Goal: Information Seeking & Learning: Check status

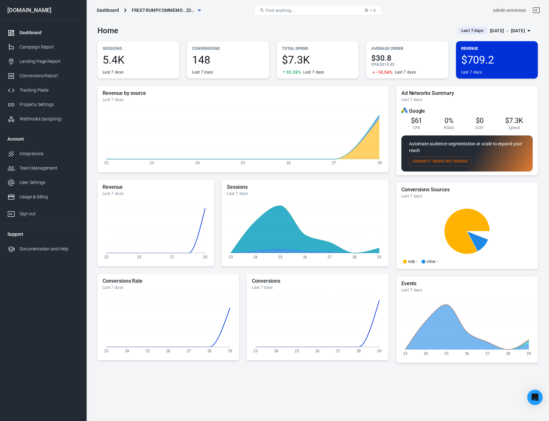
click at [459, 30] on span "Last 7 days" at bounding box center [472, 30] width 27 height 6
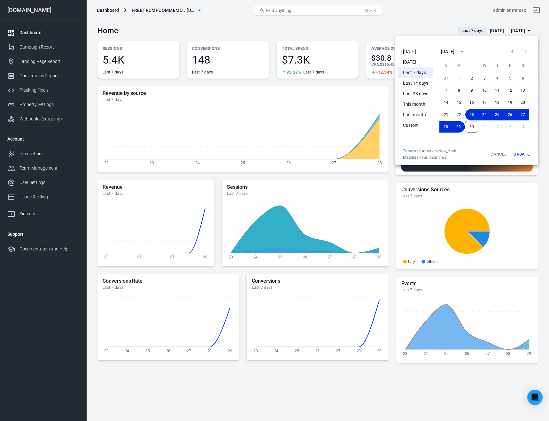
click at [410, 63] on li "[DATE]" at bounding box center [415, 62] width 35 height 11
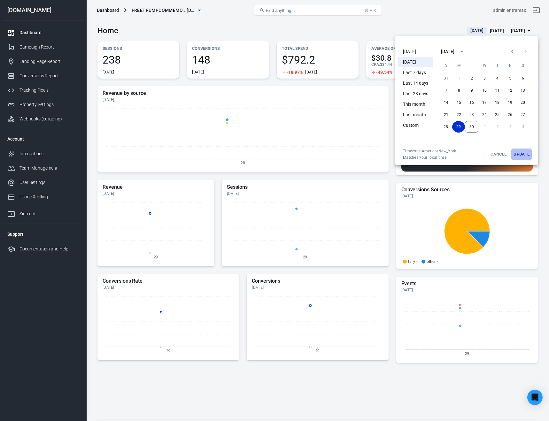
click at [520, 155] on button "Update" at bounding box center [521, 155] width 20 height 12
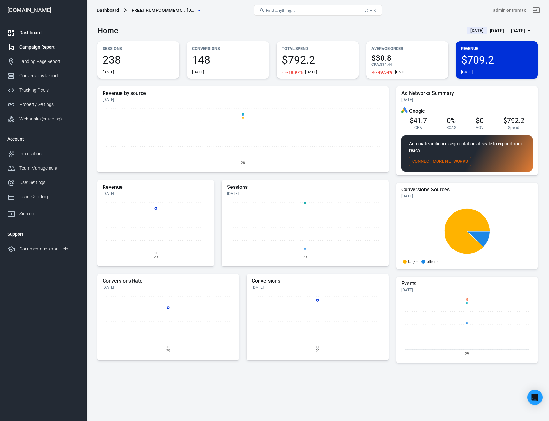
click at [43, 48] on div "Campaign Report" at bounding box center [48, 47] width 59 height 7
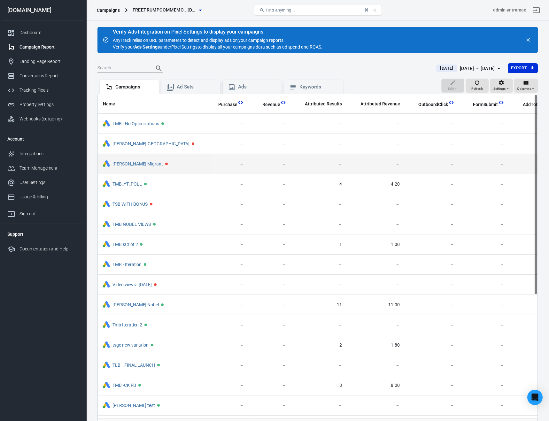
scroll to position [0, 249]
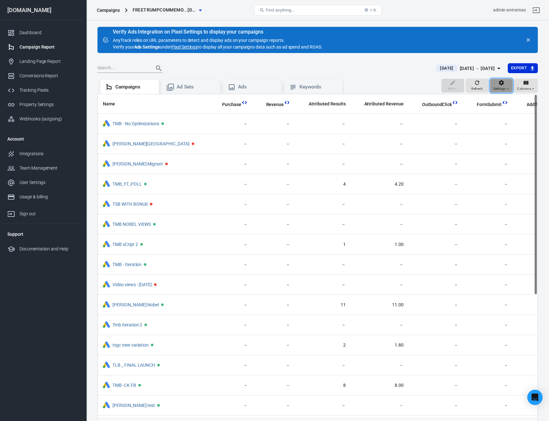
click at [500, 83] on icon "button" at bounding box center [501, 82] width 5 height 5
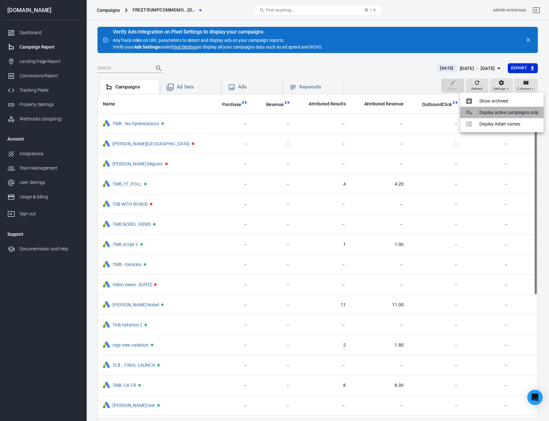
click at [500, 113] on p "Display active campaigns only" at bounding box center [509, 112] width 59 height 7
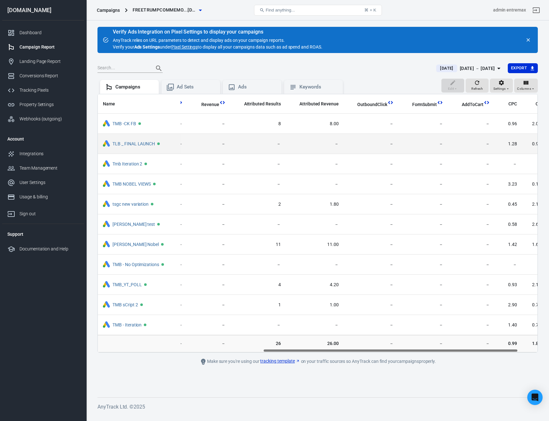
scroll to position [0, 283]
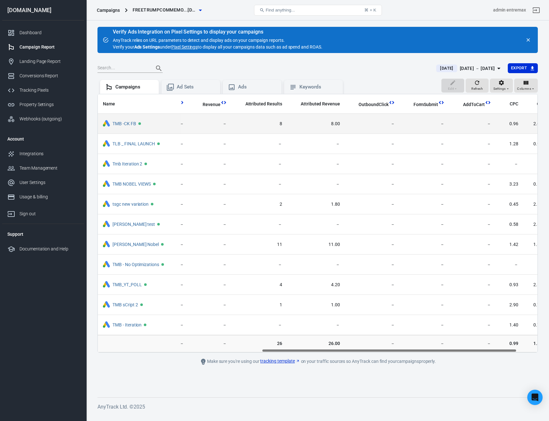
click at [278, 125] on span "8" at bounding box center [259, 124] width 45 height 6
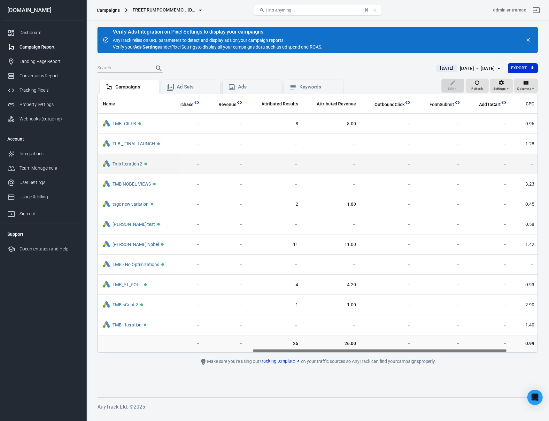
scroll to position [0, 318]
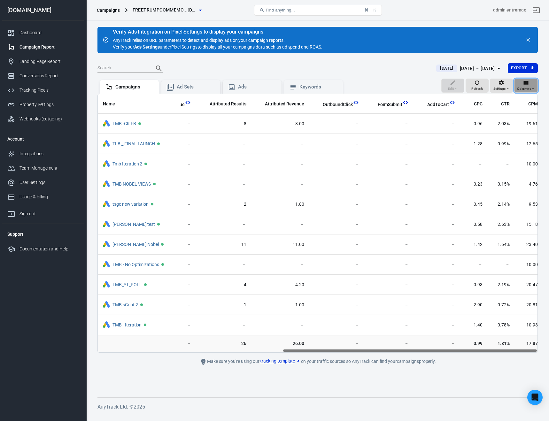
click at [516, 84] on button "Columns" at bounding box center [526, 86] width 24 height 14
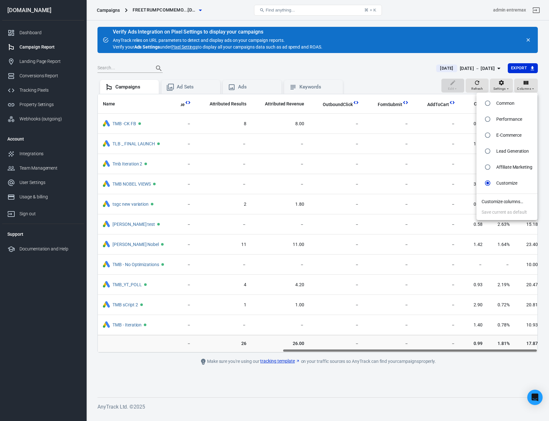
click at [503, 203] on li "Customize columns…" at bounding box center [507, 202] width 61 height 11
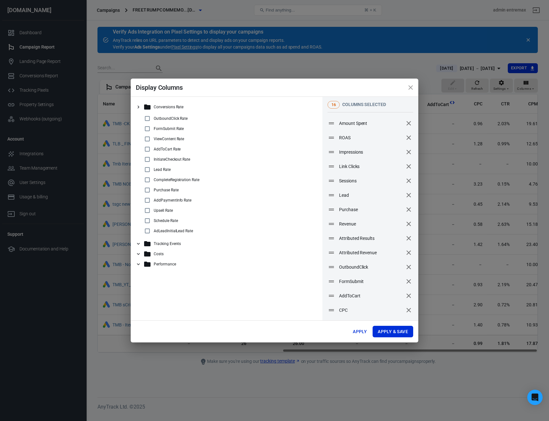
click at [138, 244] on icon at bounding box center [138, 244] width 3 height 2
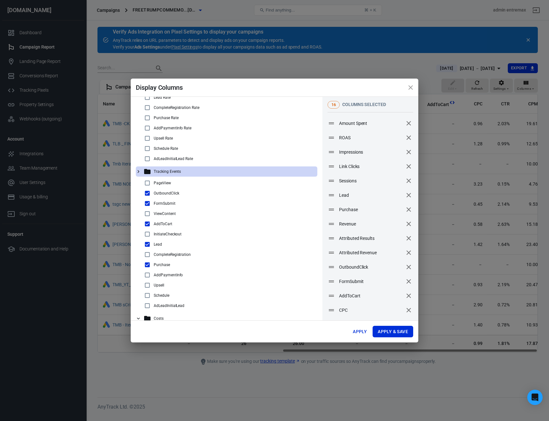
scroll to position [91, 0]
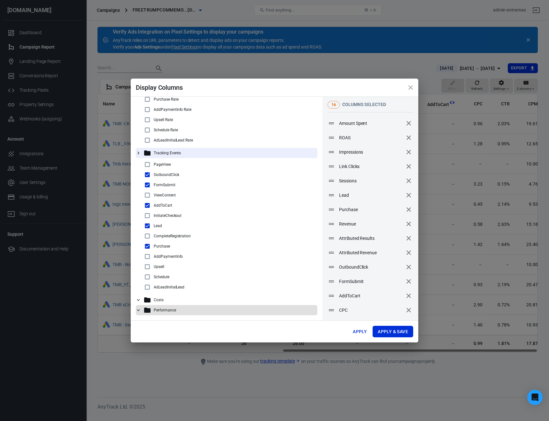
click at [137, 309] on icon at bounding box center [139, 311] width 6 height 6
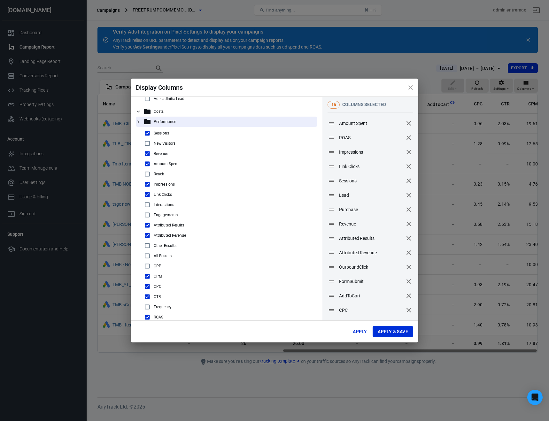
scroll to position [289, 0]
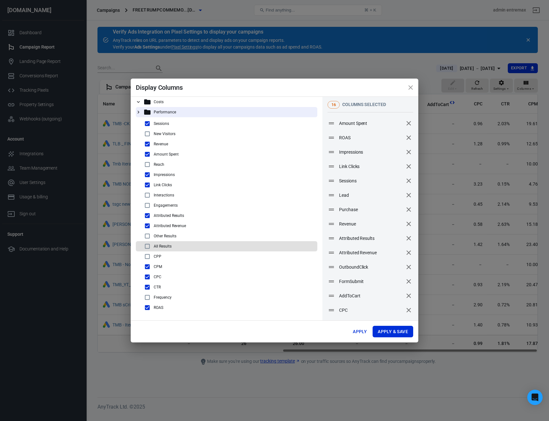
click at [152, 244] on div "All Results" at bounding box center [229, 247] width 171 height 8
checkbox input "true"
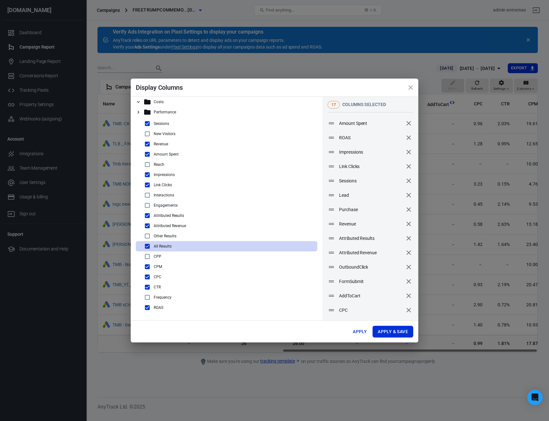
click at [384, 331] on button "Apply & Save" at bounding box center [393, 332] width 41 height 12
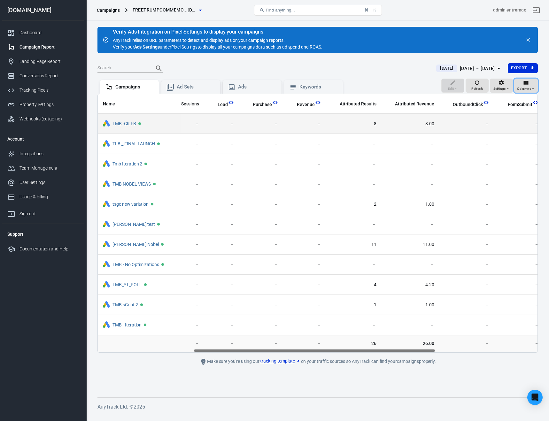
scroll to position [0, 174]
